Goal: Information Seeking & Learning: Learn about a topic

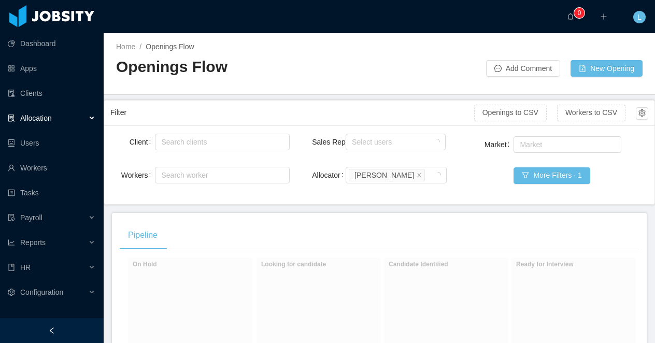
click at [73, 329] on div at bounding box center [52, 330] width 104 height 25
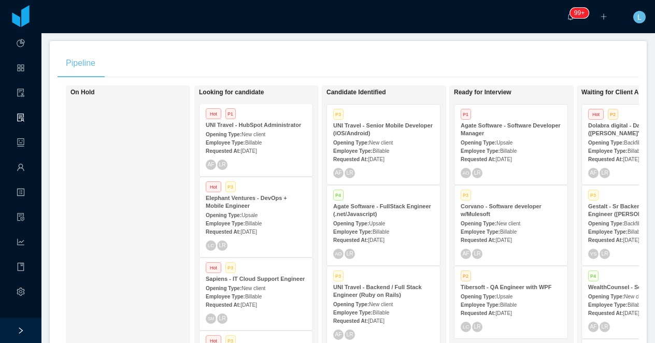
scroll to position [39, 0]
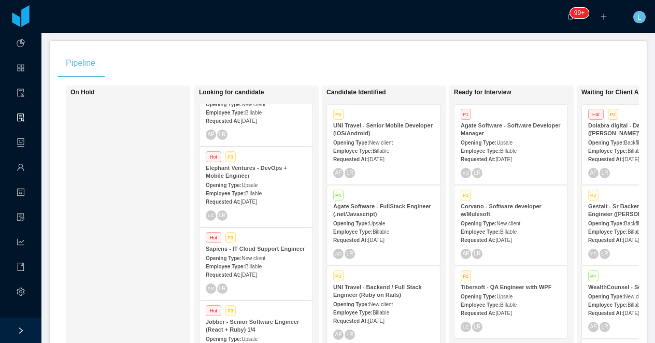
click at [477, 138] on div "Opening Type: Upsale" at bounding box center [510, 142] width 100 height 11
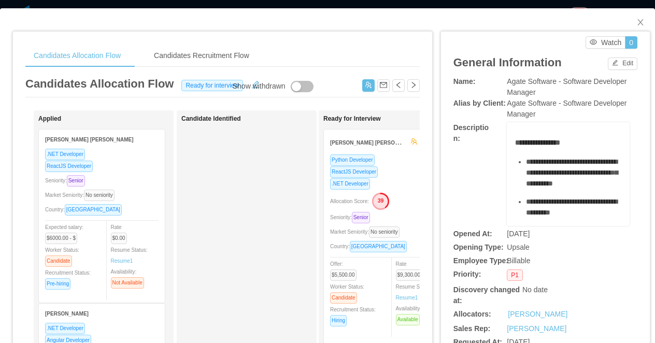
click at [393, 180] on div ".NET Developer" at bounding box center [386, 184] width 113 height 12
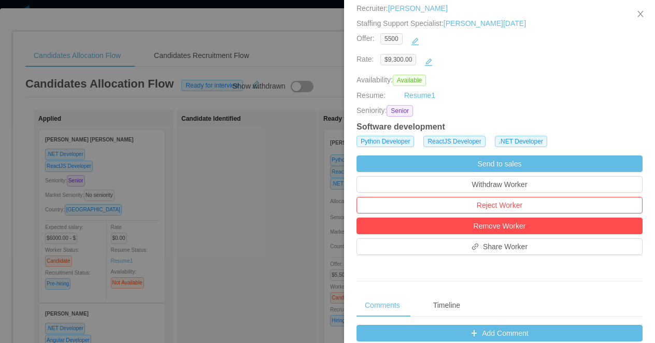
scroll to position [194, 0]
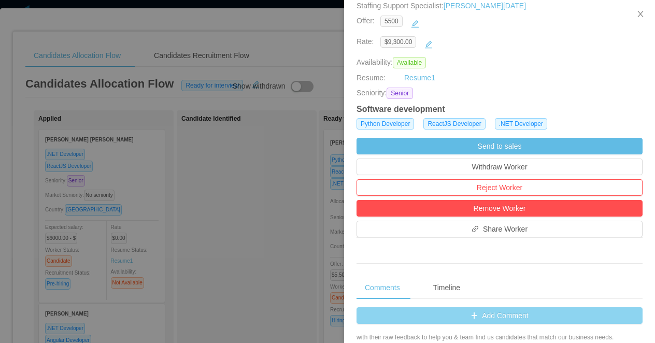
click at [380, 310] on button "Add Comment" at bounding box center [499, 315] width 286 height 17
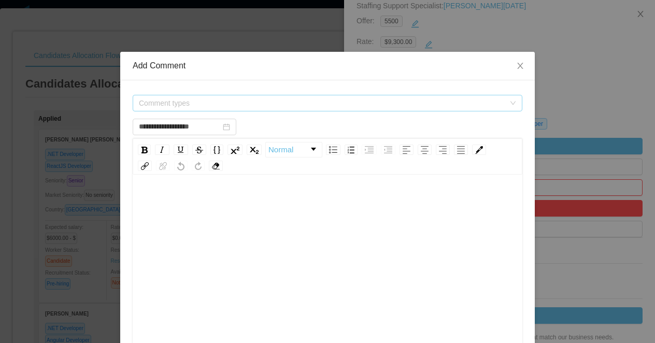
click at [235, 106] on span "Comment types" at bounding box center [322, 103] width 366 height 10
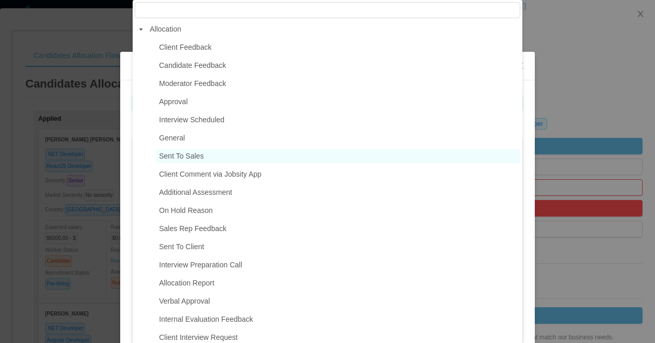
type input "**********"
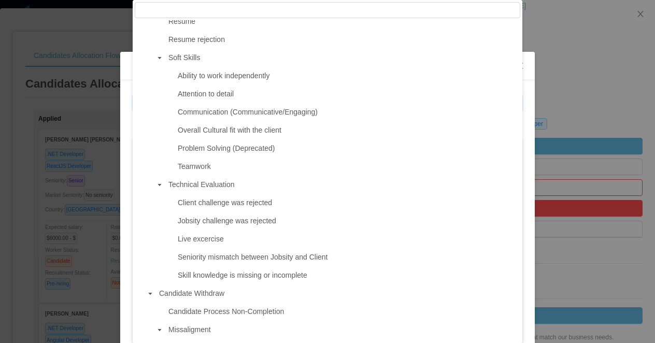
scroll to position [646, 0]
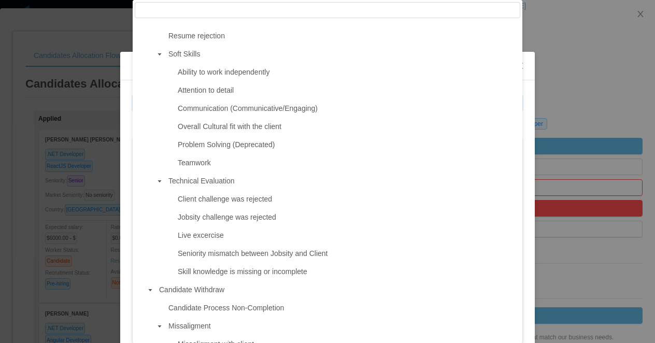
click at [538, 97] on div "**********" at bounding box center [327, 171] width 655 height 343
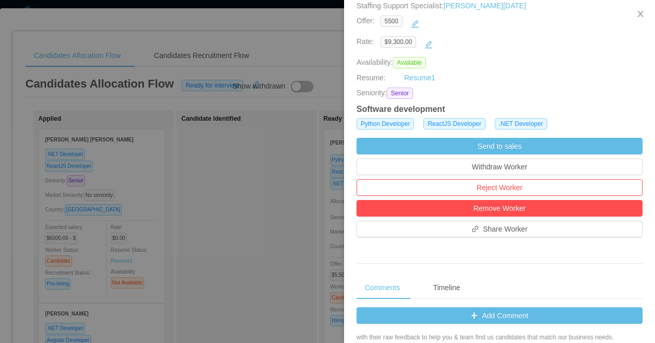
click at [228, 215] on div at bounding box center [327, 171] width 655 height 343
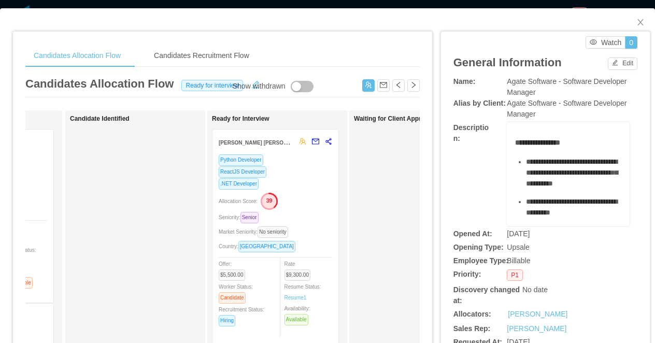
scroll to position [0, 160]
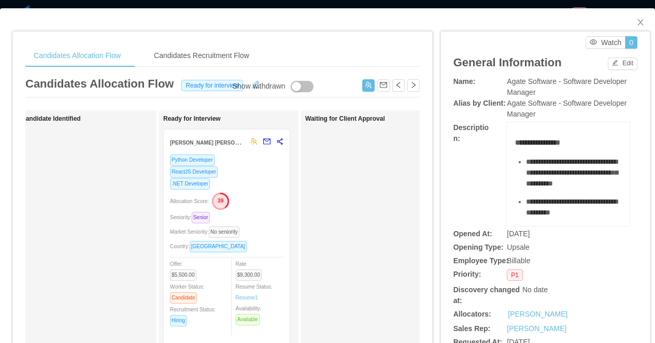
click at [265, 186] on div ".NET Developer" at bounding box center [226, 184] width 113 height 12
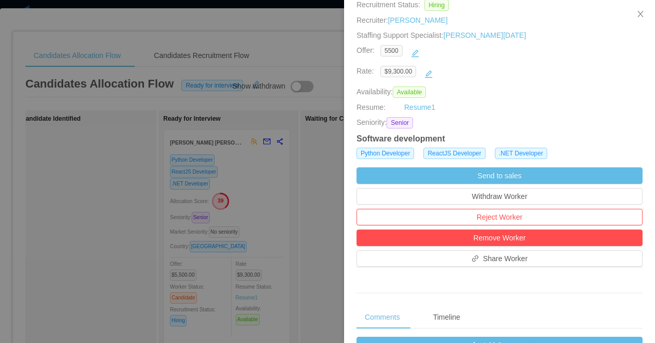
scroll to position [201, 0]
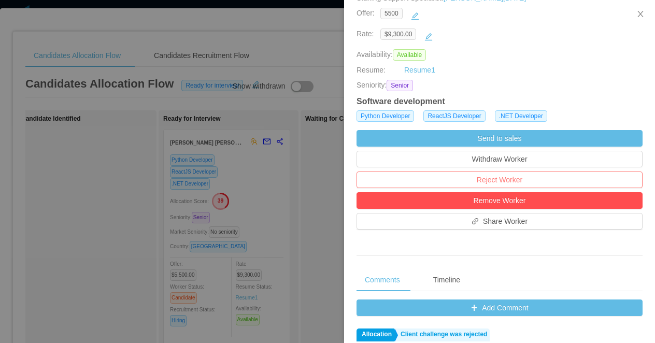
click at [489, 179] on button "Reject Worker" at bounding box center [499, 179] width 286 height 17
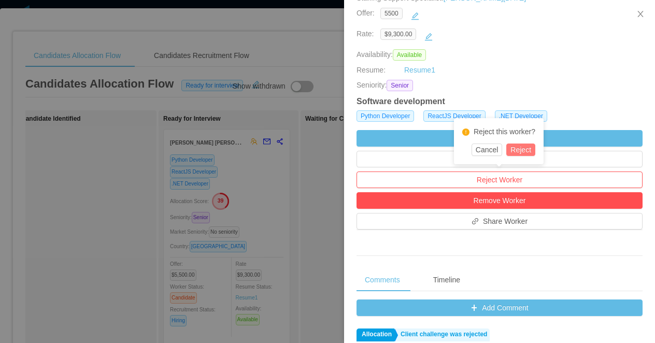
click at [522, 150] on button "Reject" at bounding box center [520, 149] width 29 height 12
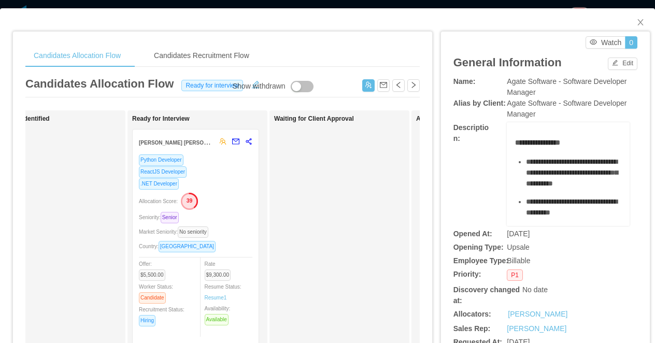
scroll to position [0, 286]
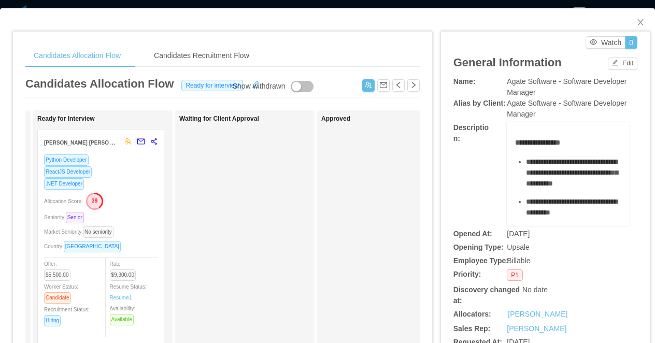
click at [133, 180] on div ".NET Developer" at bounding box center [100, 184] width 113 height 12
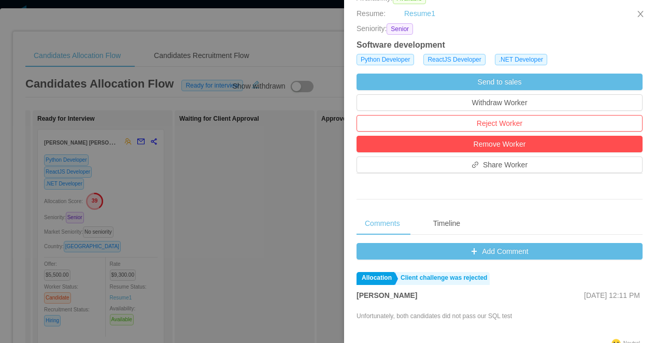
scroll to position [285, 0]
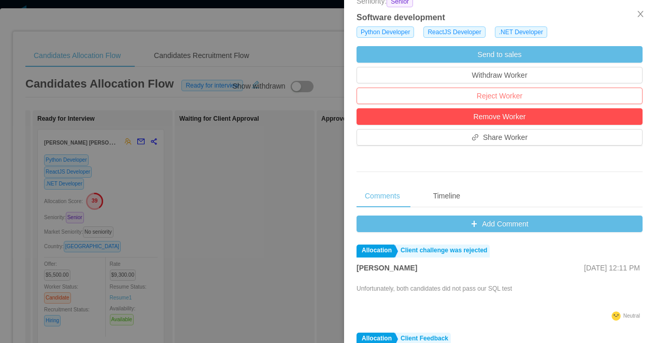
click at [514, 98] on button "Reject Worker" at bounding box center [499, 96] width 286 height 17
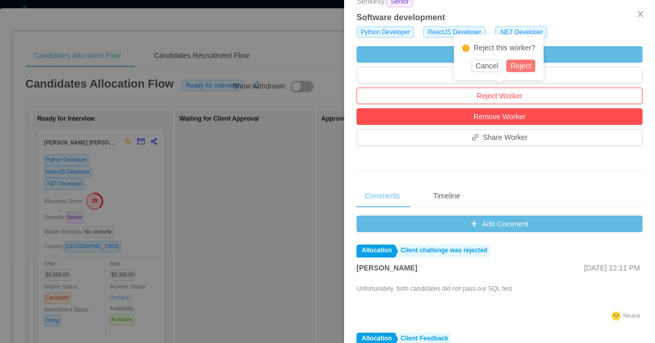
click at [529, 63] on button "Reject" at bounding box center [520, 66] width 29 height 12
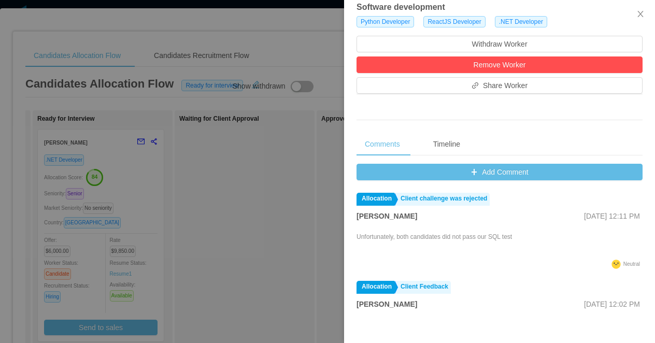
scroll to position [275, 0]
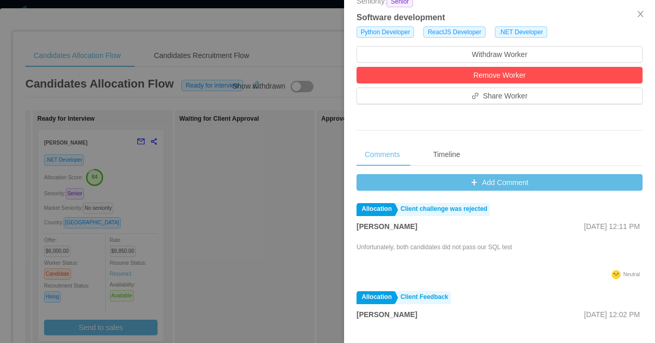
click at [147, 207] on div at bounding box center [327, 171] width 655 height 343
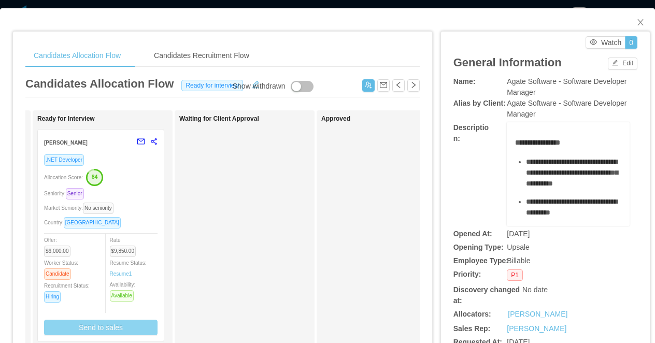
click at [107, 330] on button "Send to sales" at bounding box center [100, 328] width 113 height 16
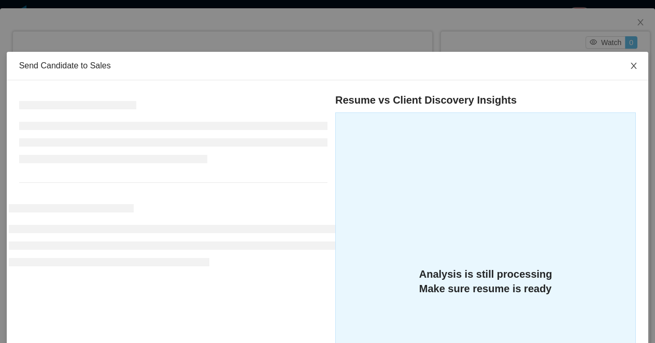
click at [632, 64] on icon "icon: close" at bounding box center [634, 66] width 6 height 6
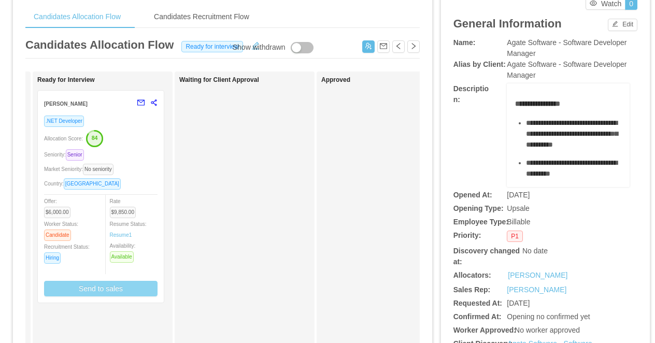
scroll to position [70, 0]
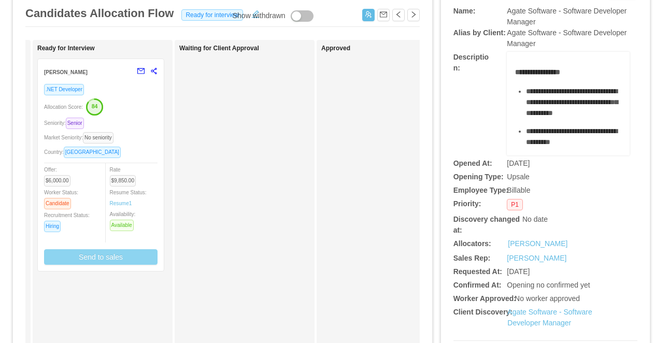
click at [108, 255] on button "Send to sales" at bounding box center [100, 257] width 113 height 16
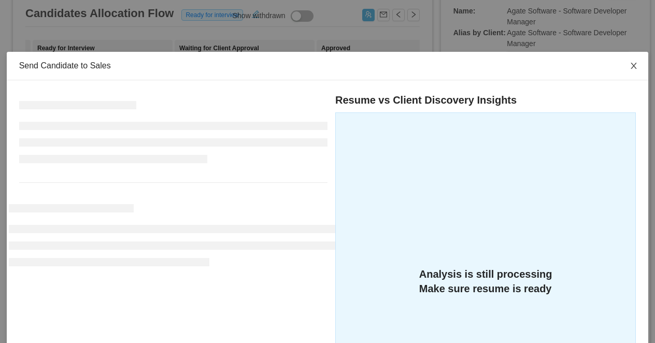
click at [638, 64] on span "Close" at bounding box center [633, 66] width 29 height 29
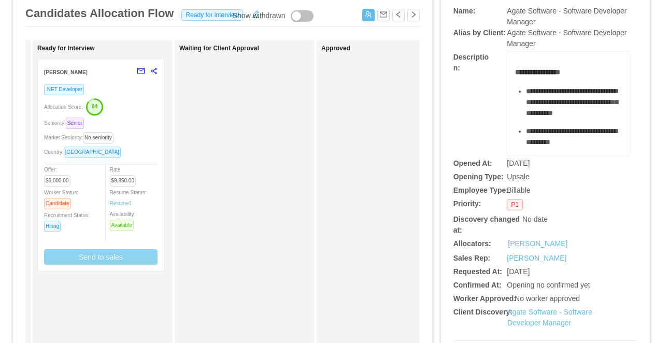
click at [129, 131] on div ".NET Developer Allocation Score: 84 Seniority: Senior Market Seniority: No seni…" at bounding box center [100, 173] width 113 height 181
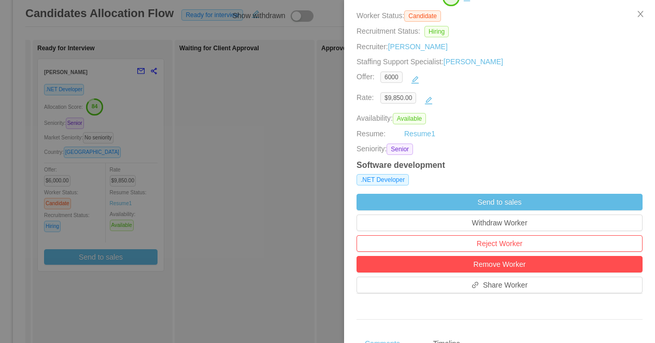
scroll to position [190, 0]
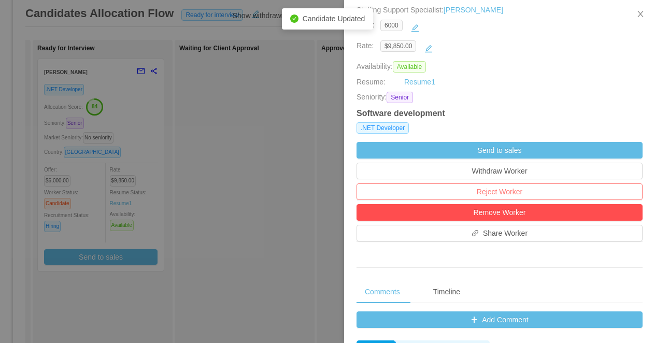
click at [455, 192] on button "Reject Worker" at bounding box center [499, 191] width 286 height 17
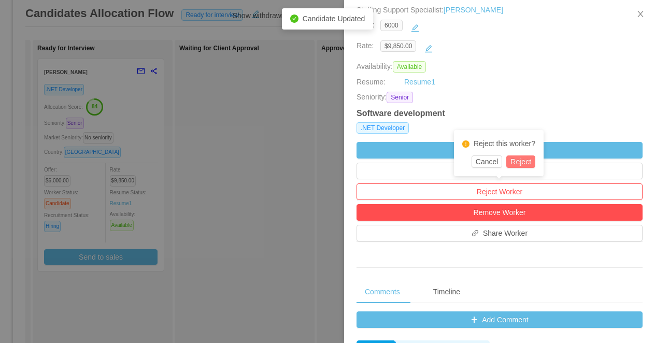
click at [517, 164] on button "Reject" at bounding box center [520, 161] width 29 height 12
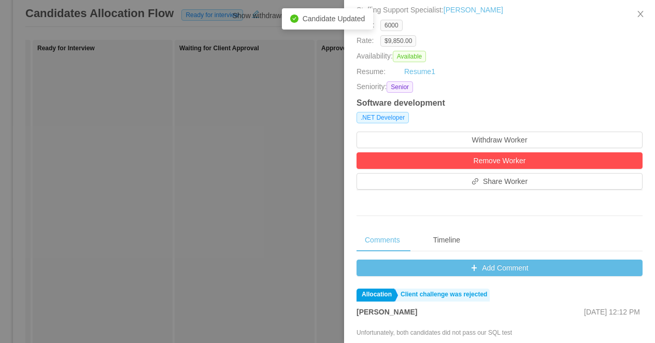
click at [233, 172] on div at bounding box center [327, 171] width 655 height 343
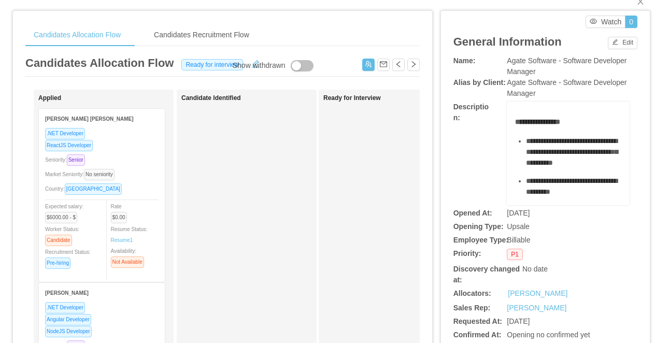
scroll to position [20, 0]
click at [225, 40] on div "Candidates Recruitment Flow" at bounding box center [202, 35] width 112 height 23
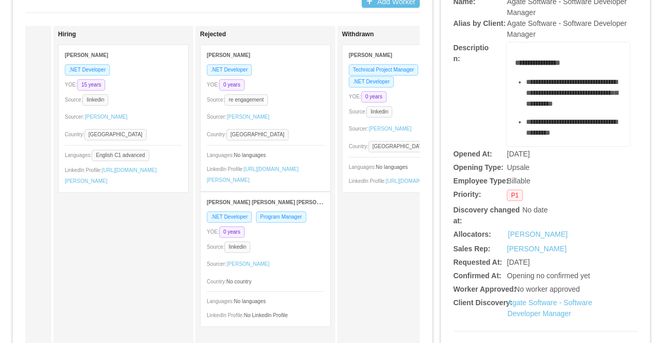
scroll to position [66, 0]
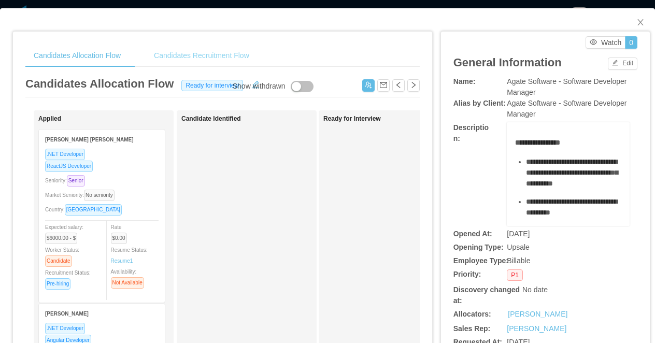
click at [192, 54] on div "Candidates Recruitment Flow" at bounding box center [202, 55] width 112 height 23
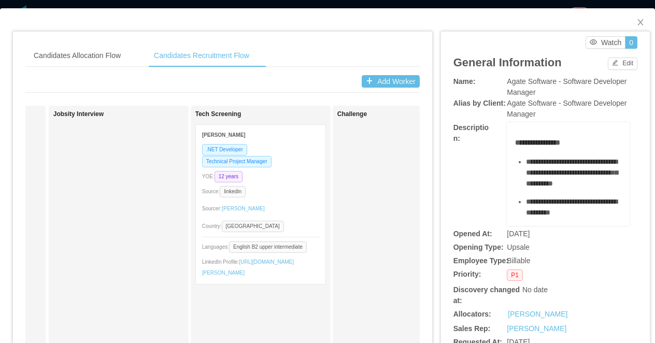
scroll to position [0, 142]
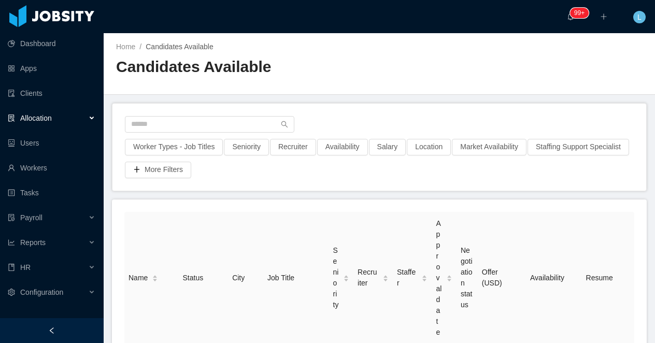
click at [71, 331] on div at bounding box center [52, 330] width 104 height 25
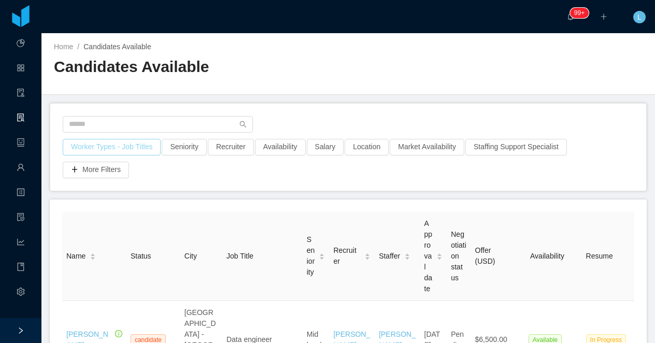
click at [144, 149] on button "Worker Types - Job Titles" at bounding box center [112, 147] width 98 height 17
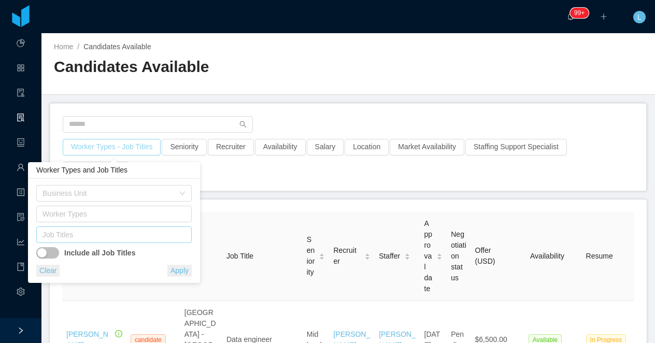
click at [100, 236] on div "Job Titles" at bounding box center [111, 234] width 138 height 10
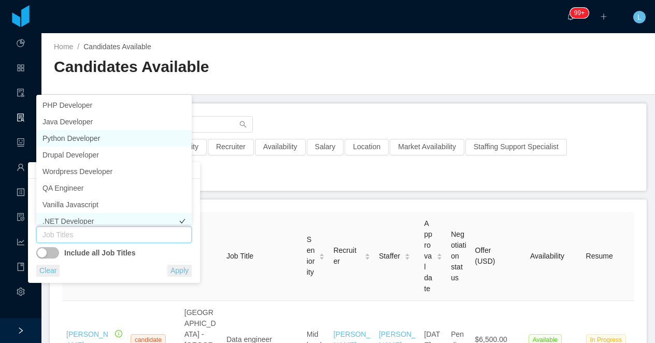
scroll to position [5, 0]
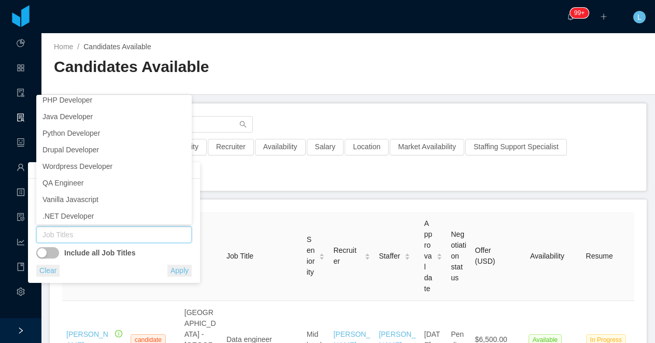
click at [91, 233] on div "Job Titles" at bounding box center [111, 234] width 138 height 10
type input "***"
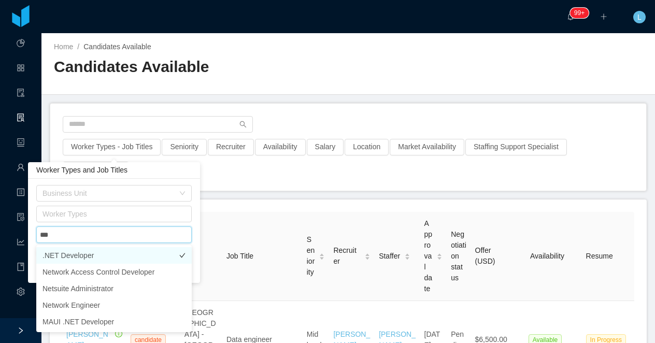
click at [80, 257] on li ".NET Developer" at bounding box center [113, 255] width 155 height 17
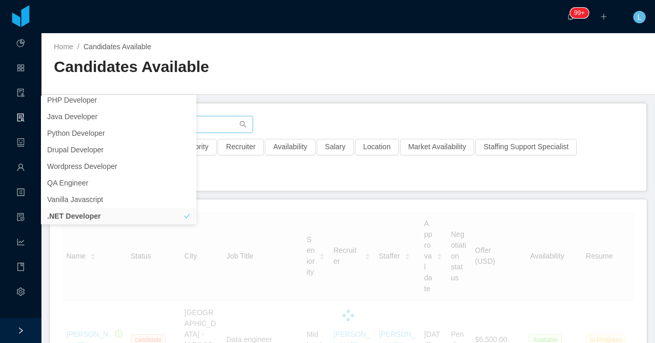
click at [242, 119] on input "text" at bounding box center [158, 124] width 190 height 17
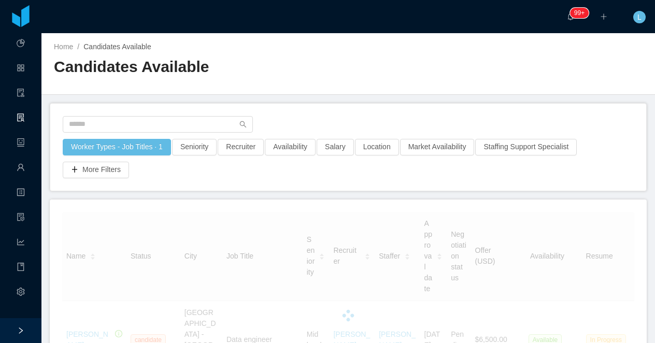
click at [255, 72] on h2 "Candidates Available" at bounding box center [201, 66] width 294 height 21
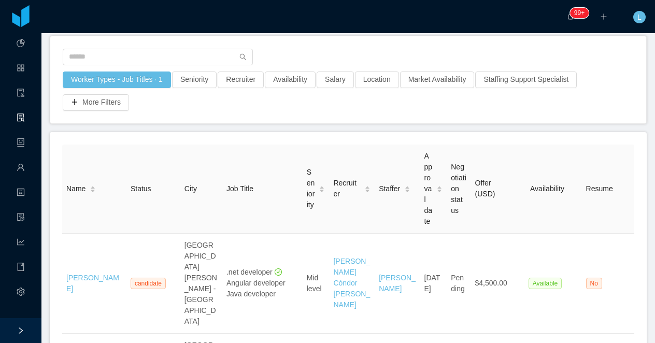
scroll to position [22, 0]
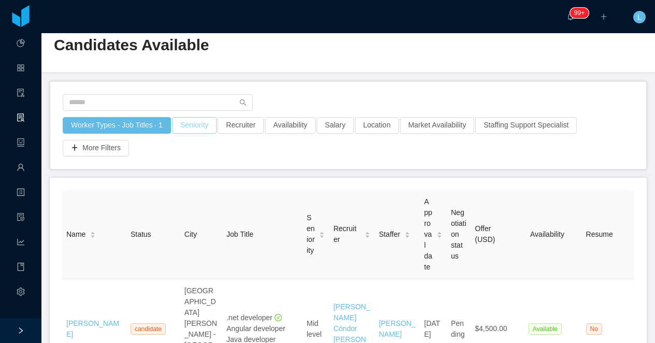
click at [213, 129] on button "Seniority" at bounding box center [194, 125] width 45 height 17
click at [214, 167] on div "Seniorities" at bounding box center [195, 171] width 138 height 10
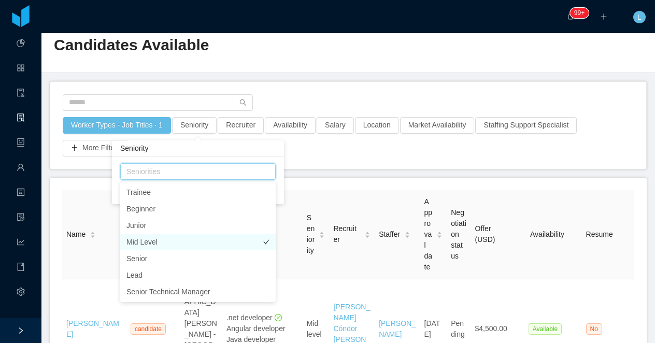
click at [191, 240] on li "Mid Level" at bounding box center [197, 242] width 155 height 17
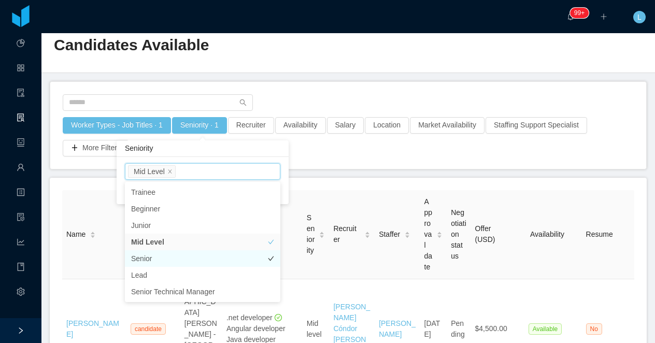
click at [197, 254] on li "Senior" at bounding box center [202, 258] width 155 height 17
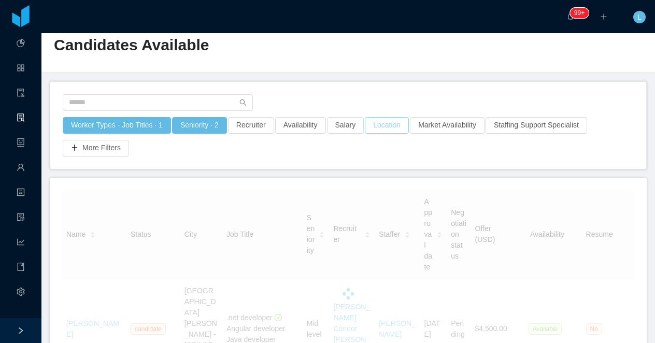
click at [391, 125] on button "Location" at bounding box center [387, 125] width 44 height 17
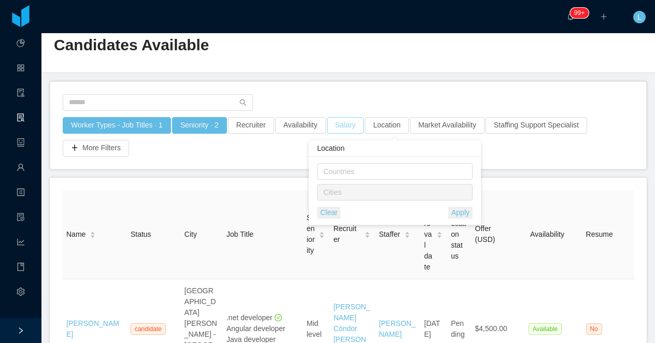
click at [362, 129] on button "Salary" at bounding box center [345, 125] width 37 height 17
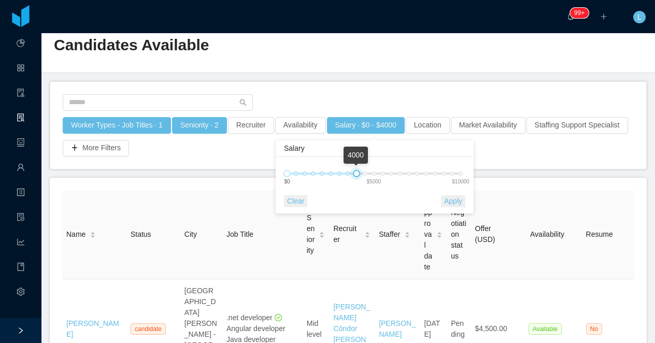
drag, startPoint x: 438, startPoint y: 173, endPoint x: 358, endPoint y: 174, distance: 79.8
click at [358, 174] on div at bounding box center [356, 173] width 7 height 7
click at [446, 199] on button "Apply" at bounding box center [453, 201] width 24 height 12
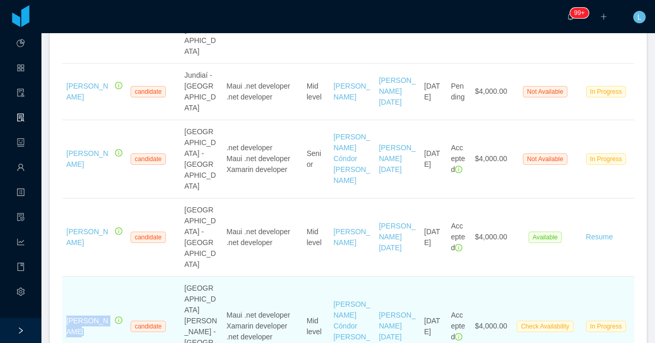
scroll to position [1046, 0]
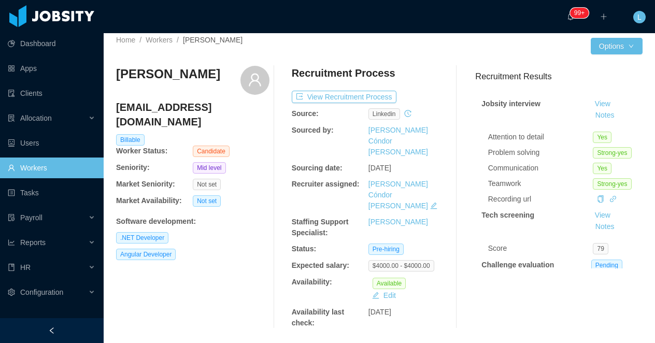
scroll to position [8, 0]
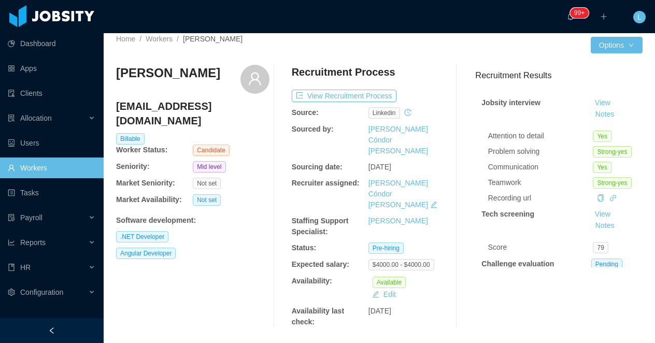
click at [142, 77] on h3 "[PERSON_NAME]" at bounding box center [168, 73] width 104 height 17
copy div "[PERSON_NAME]"
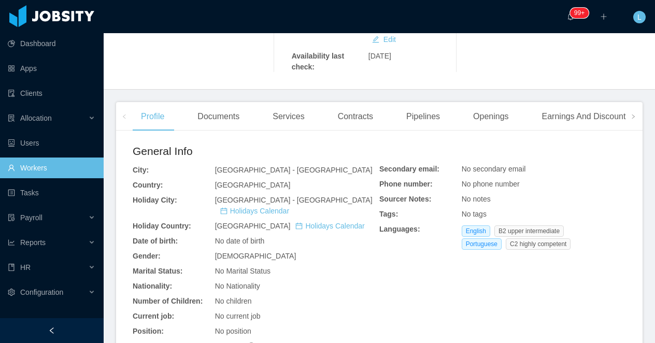
scroll to position [0, 0]
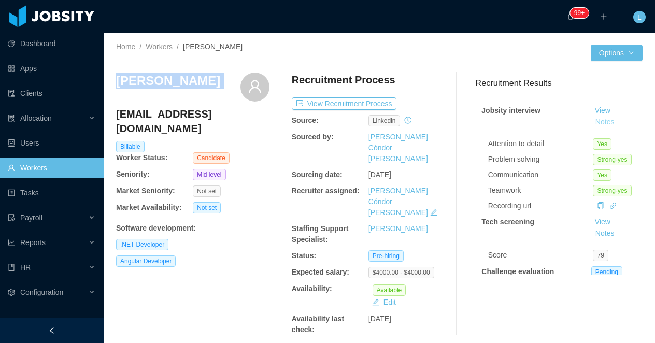
click at [606, 126] on button "Notes" at bounding box center [604, 122] width 27 height 12
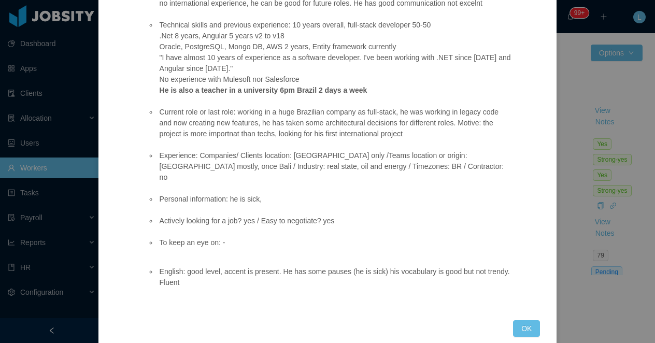
scroll to position [127, 0]
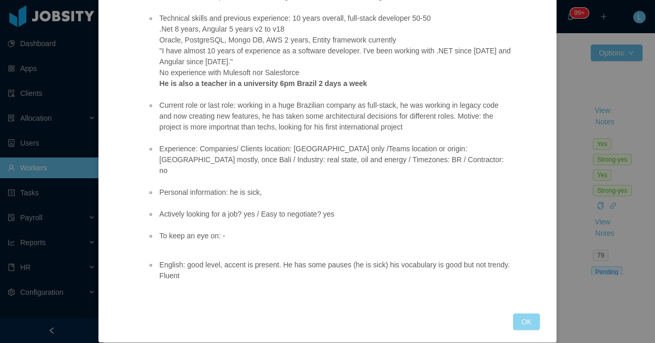
click at [528, 313] on button "OK" at bounding box center [526, 321] width 27 height 17
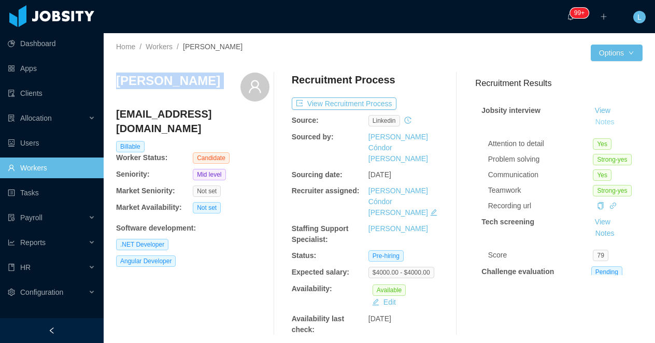
scroll to position [76, 0]
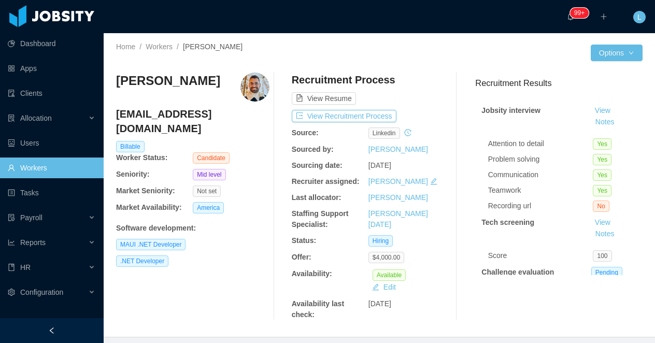
click at [168, 82] on h3 "[PERSON_NAME]" at bounding box center [168, 80] width 104 height 17
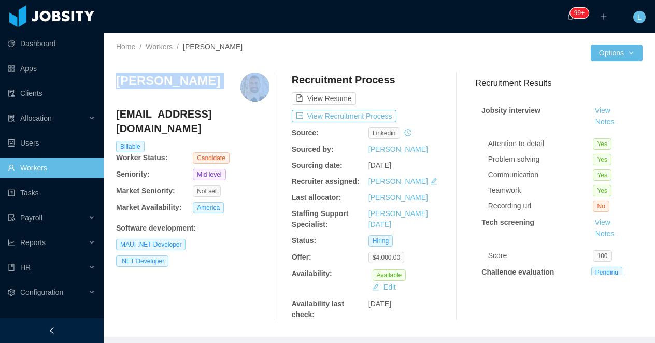
click at [168, 82] on h3 "Welisson Arley" at bounding box center [168, 80] width 104 height 17
copy h3 "Welisson Arley"
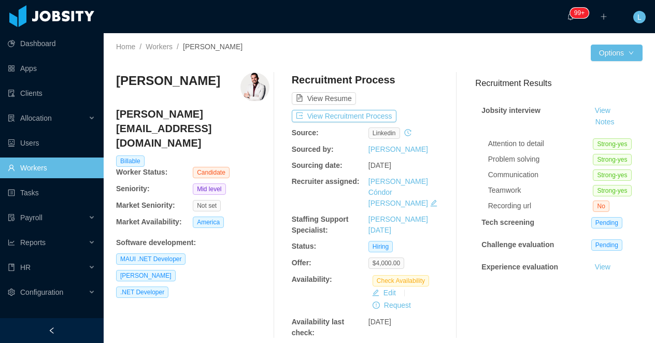
click at [159, 77] on h3 "[PERSON_NAME]" at bounding box center [168, 80] width 104 height 17
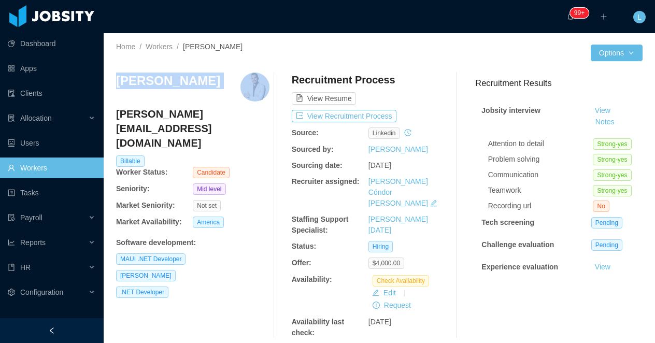
click at [159, 77] on h3 "[PERSON_NAME]" at bounding box center [168, 80] width 104 height 17
copy h3 "[PERSON_NAME]"
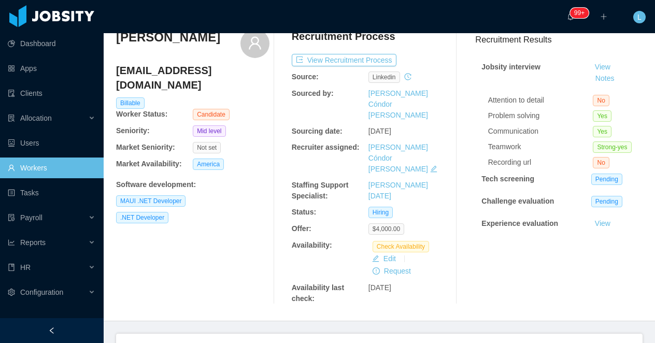
scroll to position [22, 0]
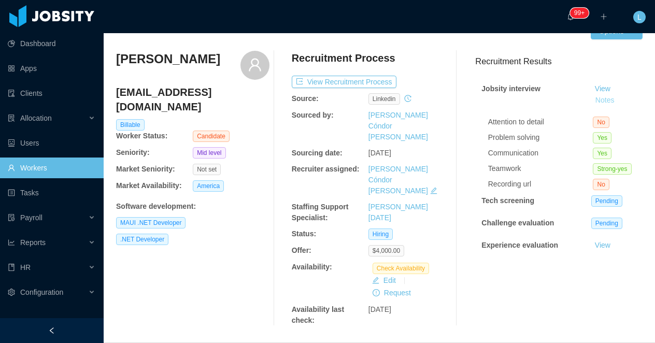
click at [599, 103] on button "Notes" at bounding box center [604, 100] width 27 height 12
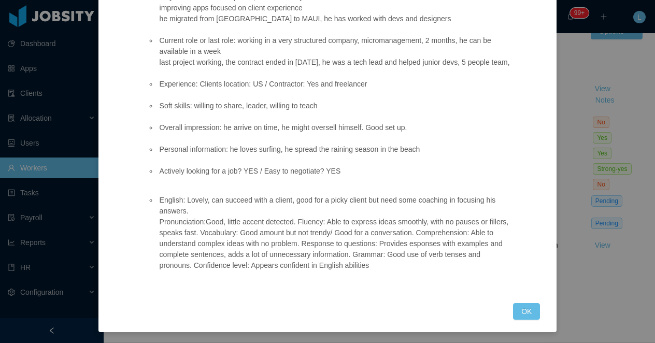
scroll to position [179, 0]
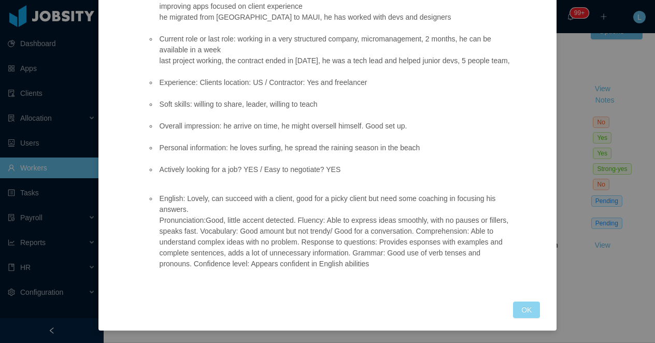
click at [526, 309] on button "OK" at bounding box center [526, 309] width 27 height 17
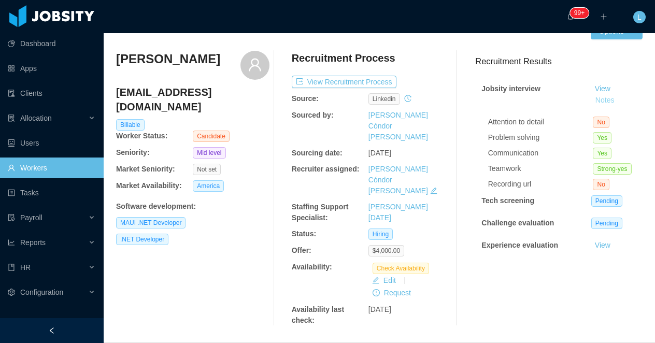
scroll to position [130, 0]
click at [162, 61] on h3 "[PERSON_NAME]" at bounding box center [168, 59] width 104 height 17
copy div "[PERSON_NAME]"
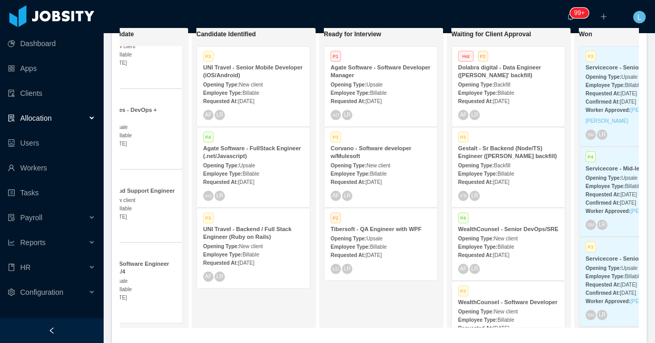
scroll to position [0, 193]
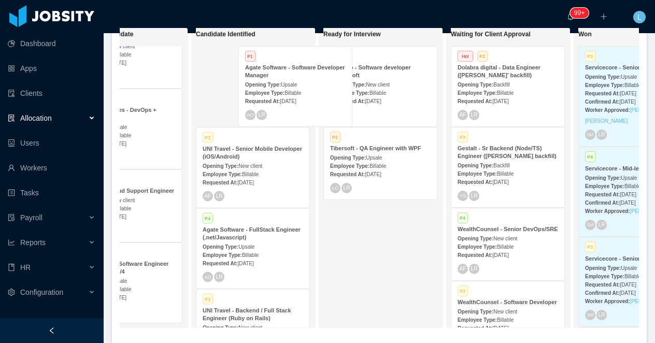
drag, startPoint x: 385, startPoint y: 86, endPoint x: 267, endPoint y: 85, distance: 118.6
click at [267, 85] on div "On Hold Looking for candidate Hot P1 UNI Travel - HubSpot Administrator Opening…" at bounding box center [379, 181] width 519 height 309
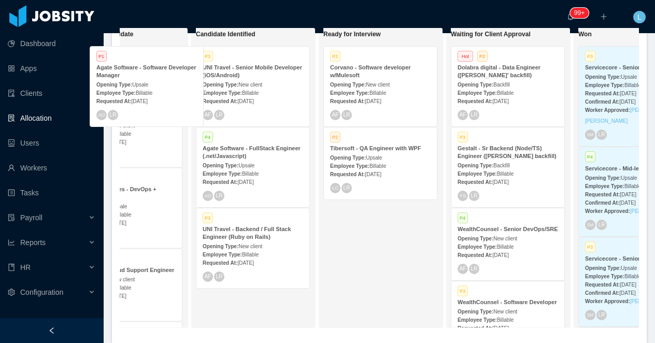
drag, startPoint x: 275, startPoint y: 85, endPoint x: 161, endPoint y: 83, distance: 113.9
click at [161, 83] on div "On Hold Looking for candidate Hot P1 UNI Travel - HubSpot Administrator Opening…" at bounding box center [379, 181] width 519 height 309
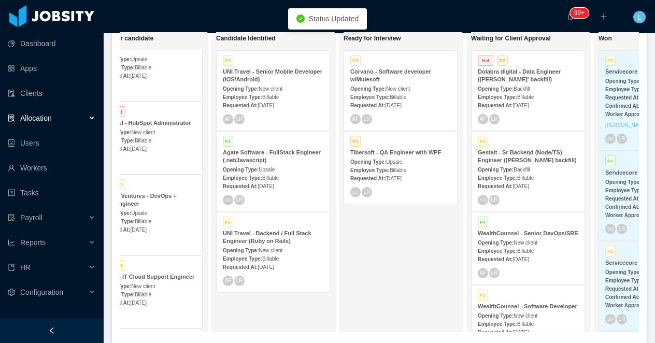
scroll to position [0, 170]
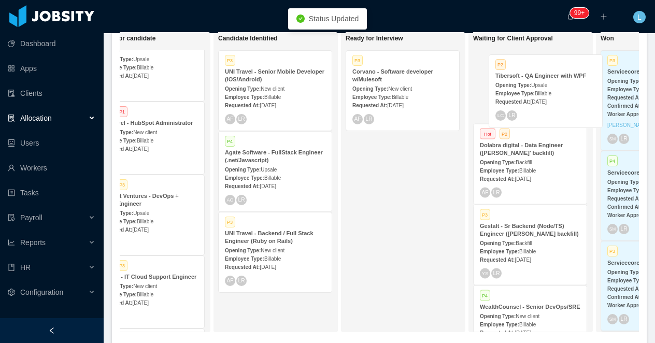
drag, startPoint x: 417, startPoint y: 181, endPoint x: 559, endPoint y: 104, distance: 161.7
click at [559, 104] on div "On Hold Looking for candidate P1 Agate Software - Software Developer Manager Op…" at bounding box center [379, 186] width 519 height 309
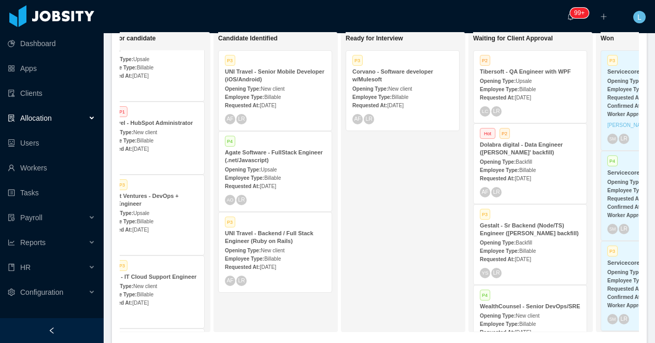
click at [528, 81] on span "Upsale" at bounding box center [523, 81] width 16 height 6
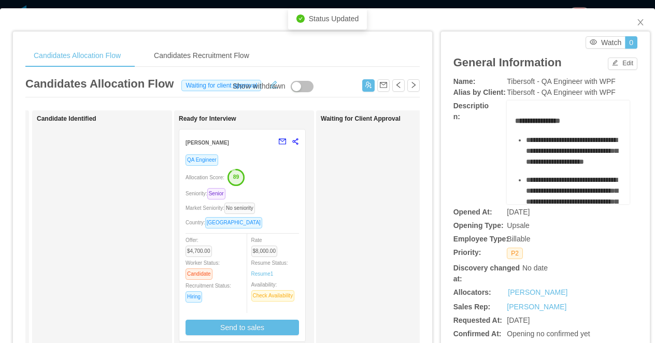
scroll to position [0, 217]
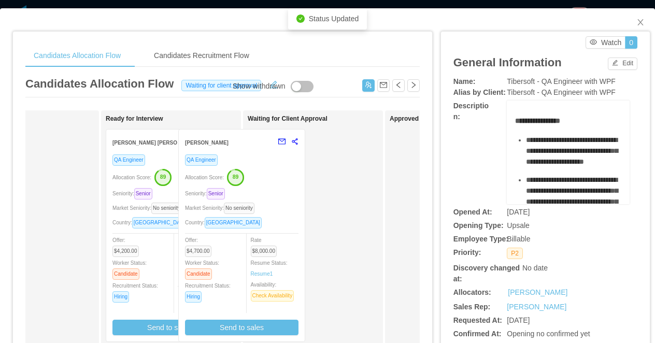
drag, startPoint x: 211, startPoint y: 188, endPoint x: 290, endPoint y: 187, distance: 79.2
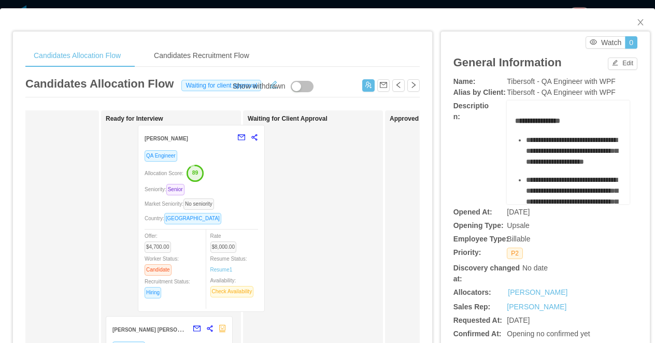
drag, startPoint x: 337, startPoint y: 173, endPoint x: 206, endPoint y: 164, distance: 131.9
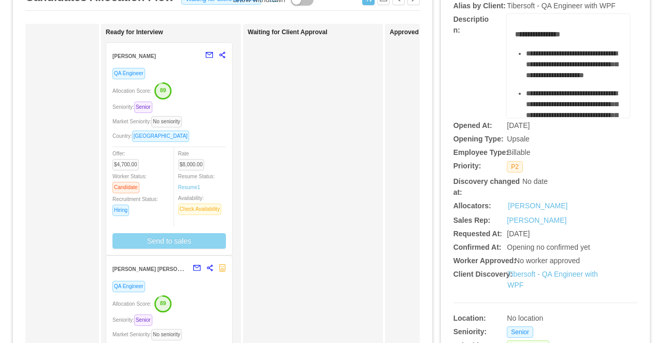
scroll to position [150, 0]
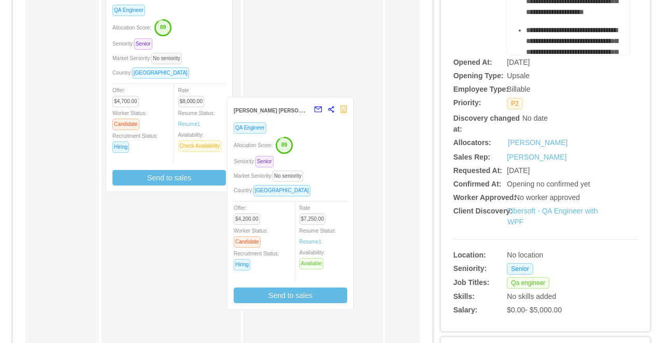
drag, startPoint x: 219, startPoint y: 257, endPoint x: 346, endPoint y: 157, distance: 161.9
click at [346, 157] on div "Applied Luiz Diego Batista de Souza QA Engineer Seniority: Senior Market Senior…" at bounding box center [222, 224] width 394 height 526
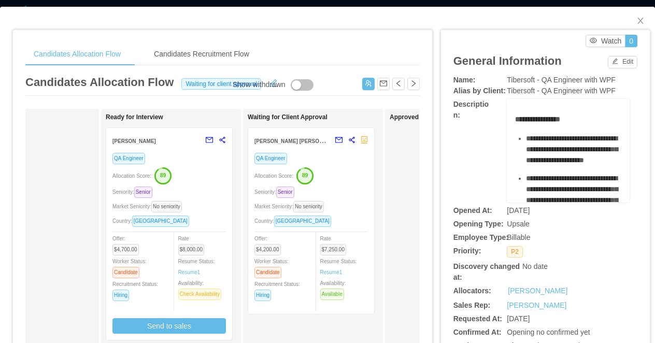
scroll to position [0, 0]
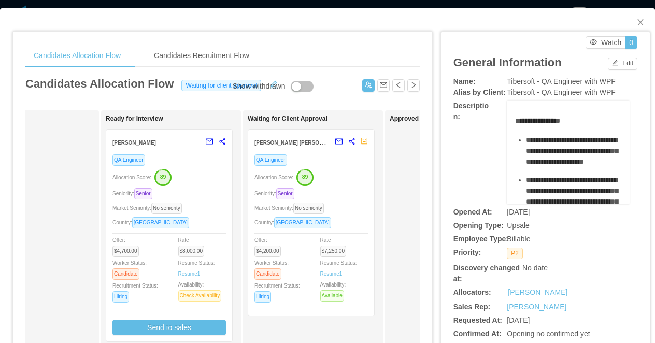
click at [322, 6] on div "Candidates Allocation Flow Candidates Recruitment Flow Candidates Allocation Fl…" at bounding box center [327, 171] width 655 height 343
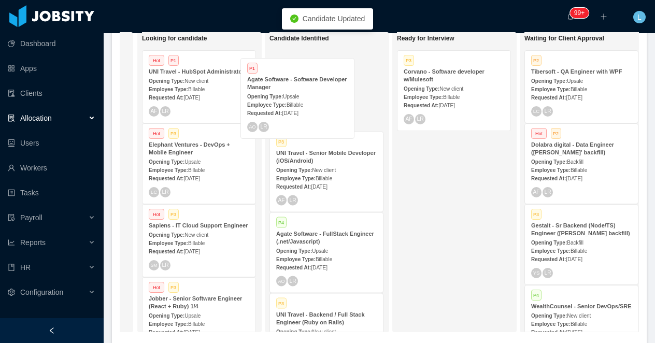
drag, startPoint x: 195, startPoint y: 92, endPoint x: 294, endPoint y: 99, distance: 98.7
click at [294, 99] on div "On Hold Looking for candidate P1 Agate Software - Software Developer Manager Op…" at bounding box center [379, 186] width 519 height 309
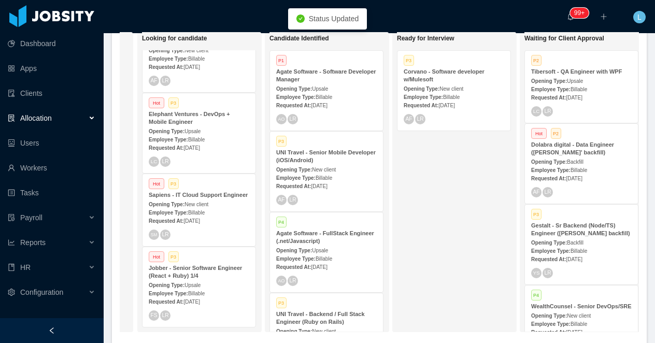
scroll to position [39, 0]
click at [213, 112] on div "Elephant Ventures - DevOps + Mobile Engineer" at bounding box center [199, 118] width 100 height 16
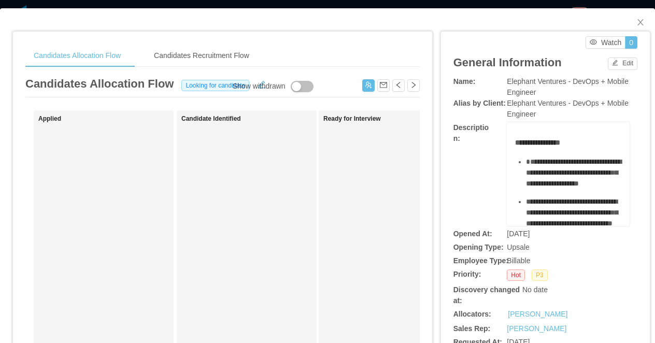
click at [516, 86] on div "Elephant Ventures - DevOps + Mobile Engineer" at bounding box center [567, 87] width 123 height 22
click at [515, 78] on span "Elephant Ventures - DevOps + Mobile Engineer" at bounding box center [567, 86] width 122 height 19
copy span "Elephant Ventures - DevOps + Mobile Engineer"
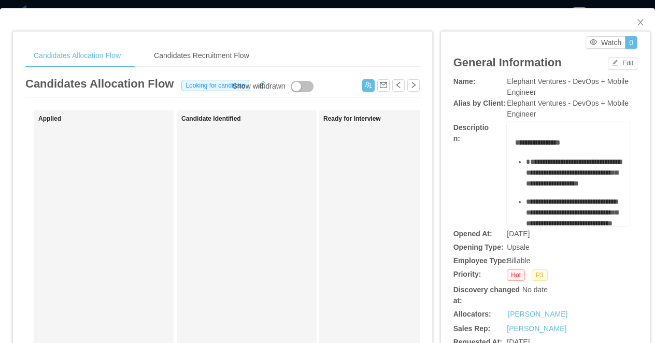
click at [278, 4] on div "**********" at bounding box center [327, 171] width 655 height 343
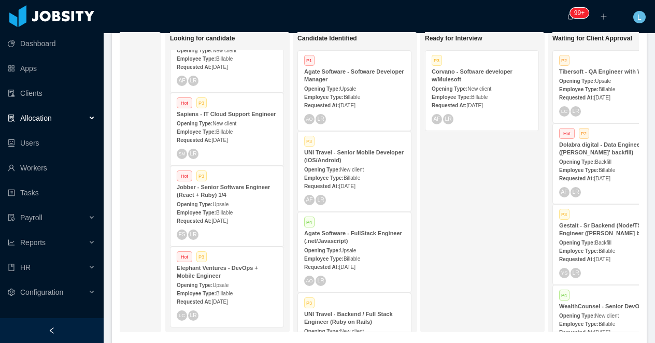
scroll to position [0, 90]
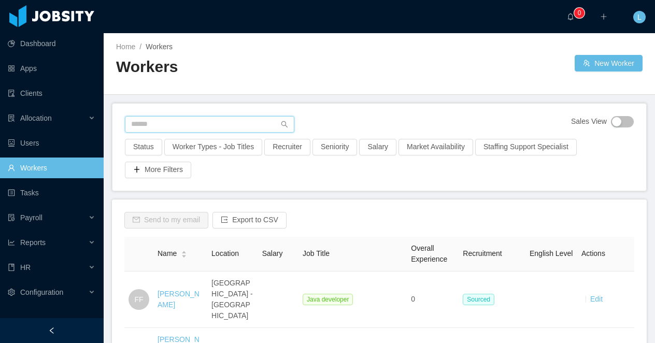
click at [158, 123] on input "text" at bounding box center [209, 124] width 169 height 17
paste input "**********"
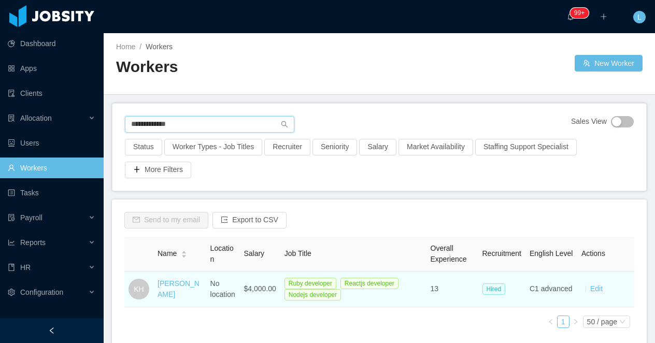
type input "**********"
click at [176, 305] on td "[PERSON_NAME]" at bounding box center [179, 289] width 53 height 36
click at [168, 298] on link "[PERSON_NAME]" at bounding box center [178, 288] width 42 height 19
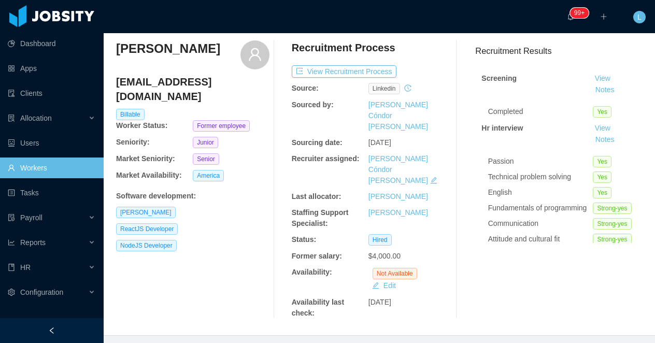
scroll to position [78, 0]
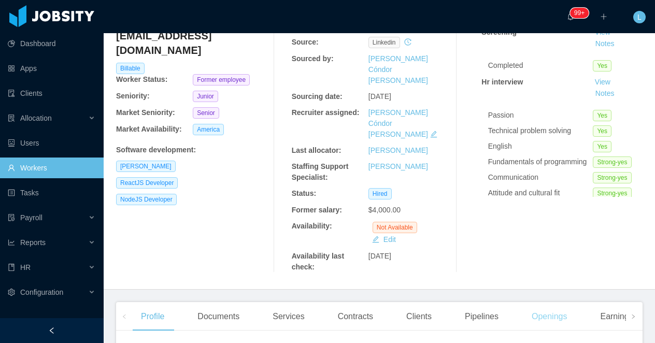
click at [548, 302] on div "Openings" at bounding box center [549, 316] width 52 height 29
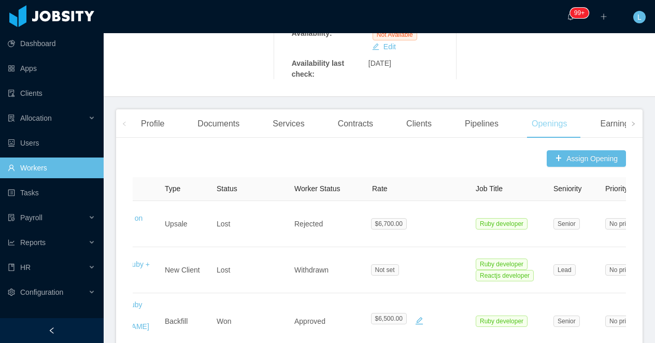
scroll to position [0, 180]
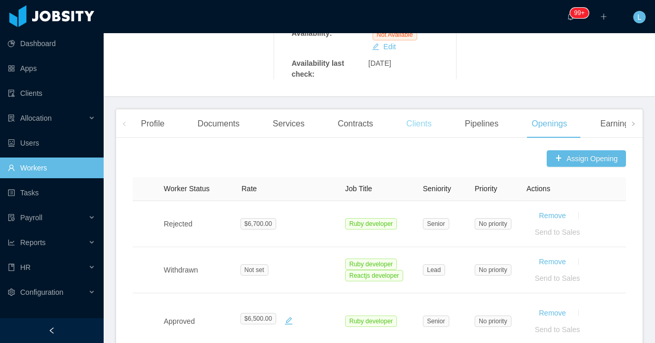
click at [420, 109] on div "Clients" at bounding box center [419, 123] width 42 height 29
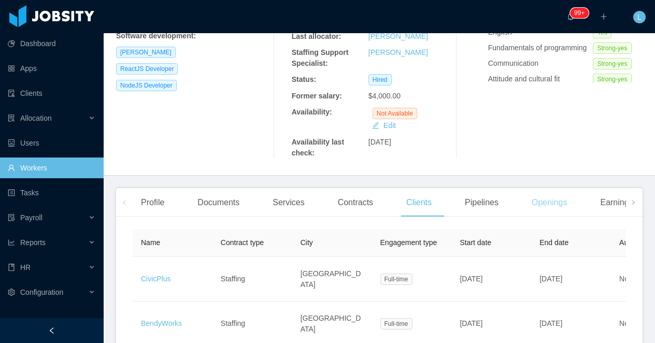
click at [548, 188] on div "Openings" at bounding box center [549, 202] width 52 height 29
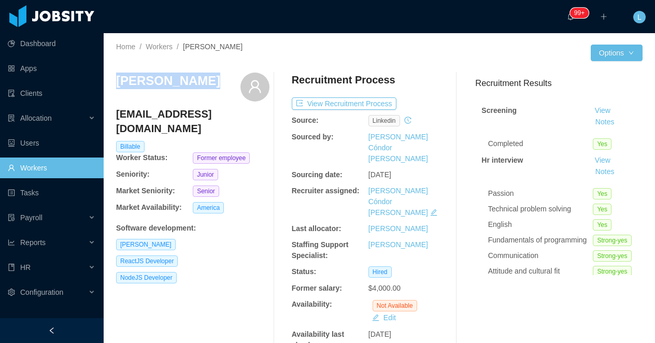
drag, startPoint x: 212, startPoint y: 81, endPoint x: 117, endPoint y: 78, distance: 95.3
click at [117, 78] on div "[PERSON_NAME]" at bounding box center [192, 86] width 153 height 29
copy h3 "[PERSON_NAME]"
